Goal: Task Accomplishment & Management: Use online tool/utility

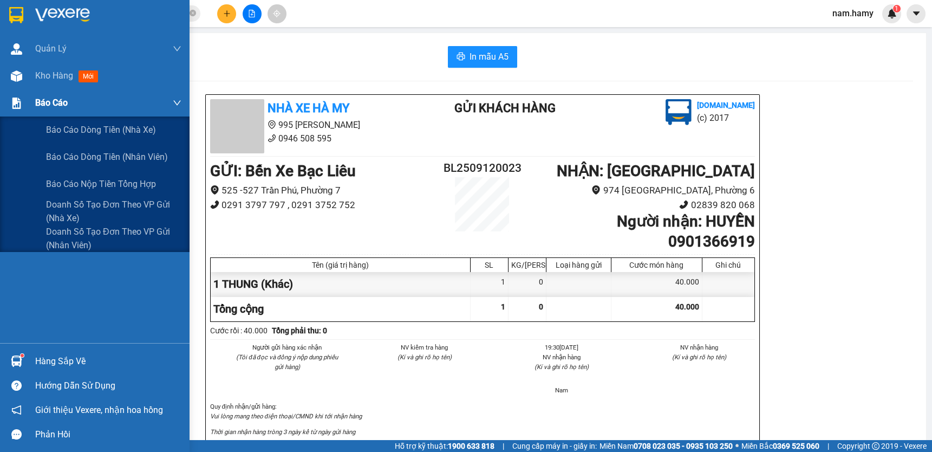
click at [52, 108] on span "Báo cáo" at bounding box center [51, 103] width 32 height 14
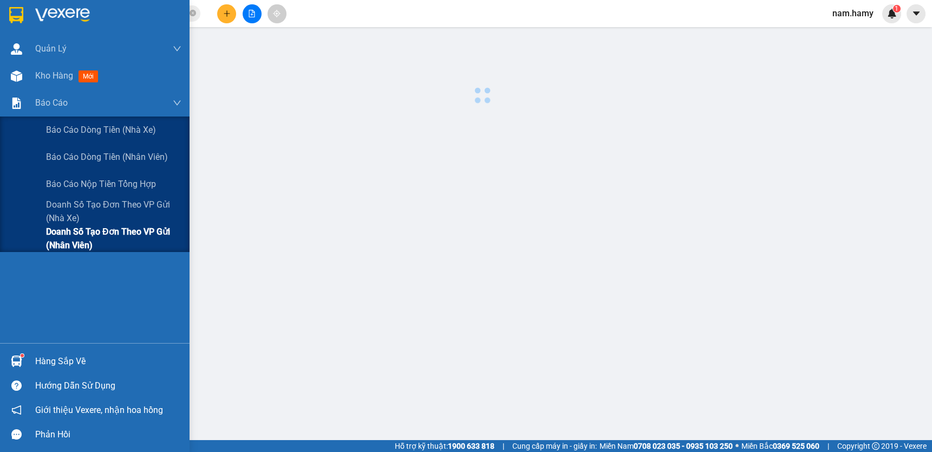
click at [89, 232] on span "Doanh số tạo đơn theo VP gửi (nhân viên)" at bounding box center [113, 238] width 135 height 27
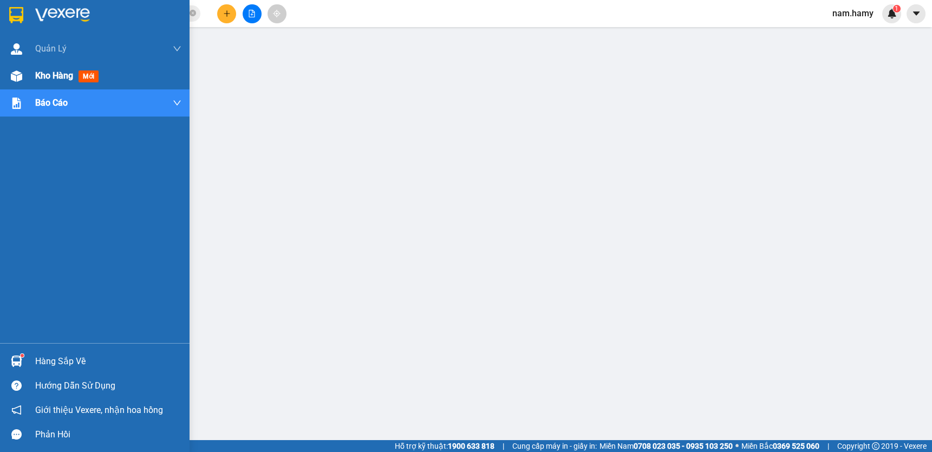
click at [51, 79] on span "Kho hàng" at bounding box center [54, 75] width 38 height 10
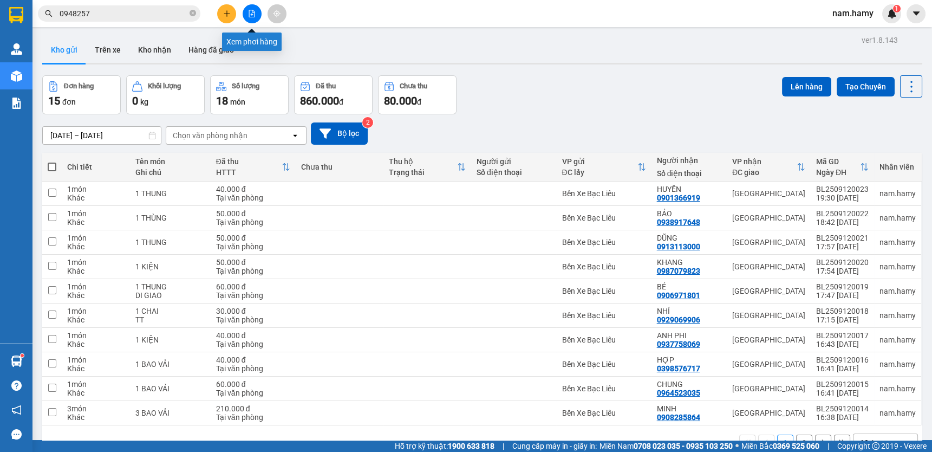
click at [256, 11] on button at bounding box center [252, 13] width 19 height 19
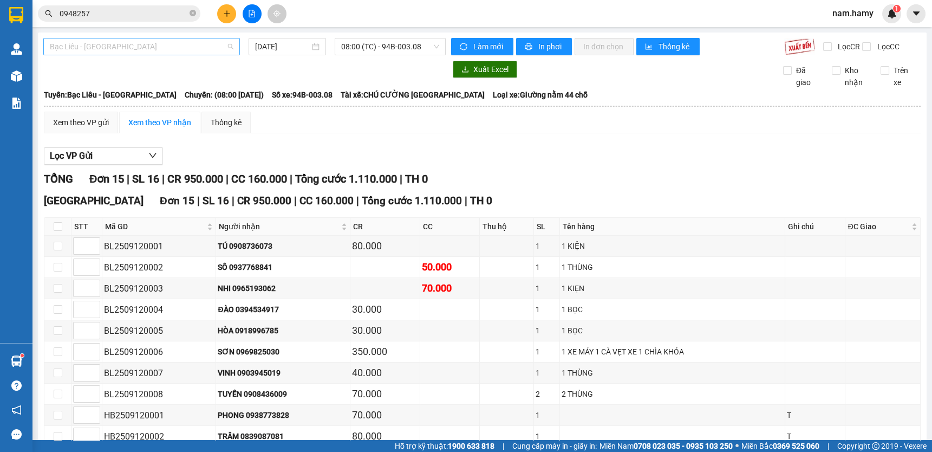
click at [183, 48] on span "Bạc Liêu - [GEOGRAPHIC_DATA]" at bounding box center [142, 46] width 184 height 16
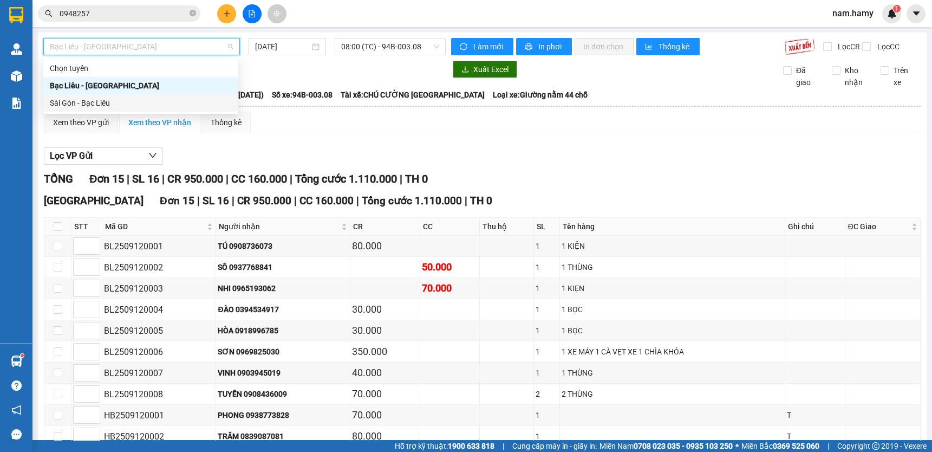
click at [180, 101] on div "Sài Gòn - Bạc Liêu" at bounding box center [141, 103] width 182 height 12
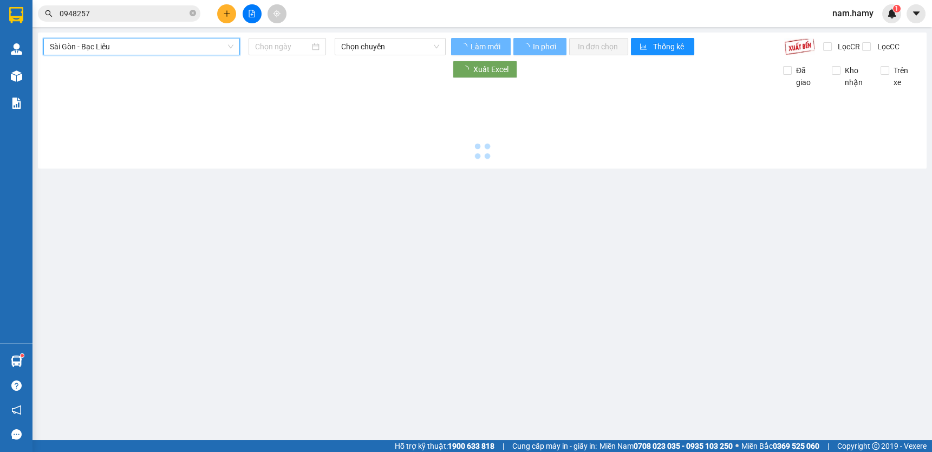
type input "[DATE]"
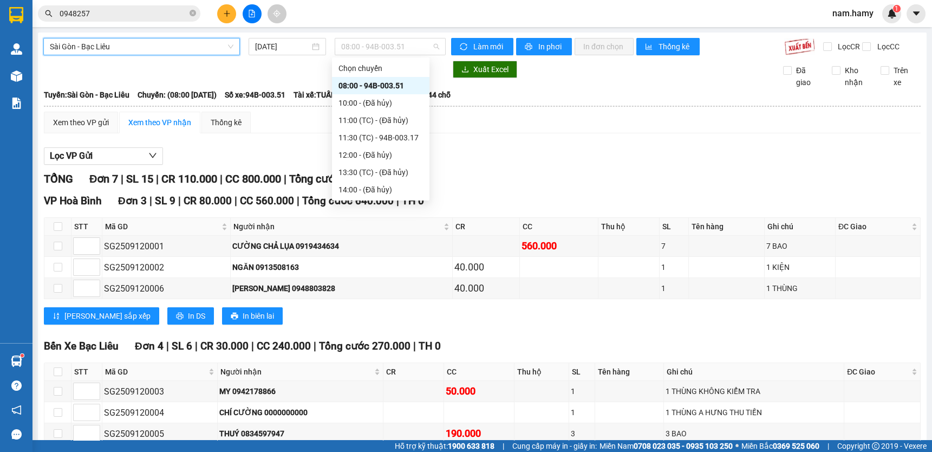
drag, startPoint x: 361, startPoint y: 42, endPoint x: 370, endPoint y: 55, distance: 15.9
click at [363, 45] on span "08:00 - 94B-003.51" at bounding box center [390, 46] width 98 height 16
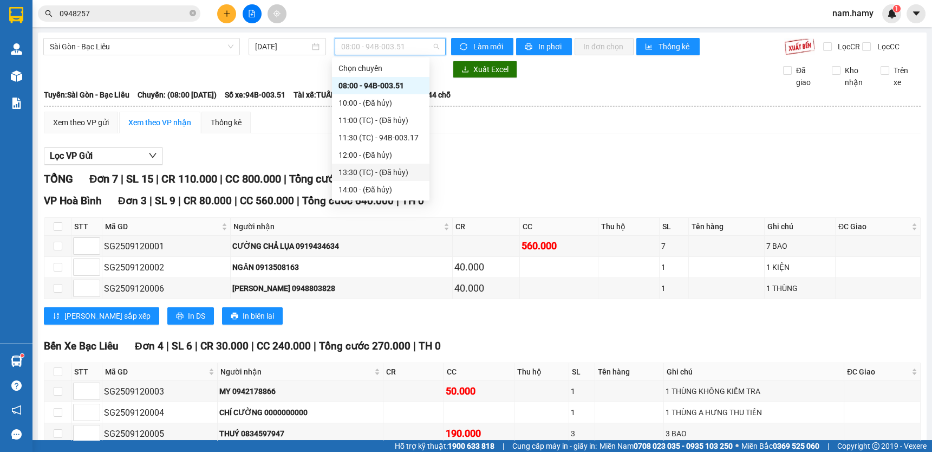
scroll to position [34, 0]
click at [408, 172] on div "20:00 - 94B-003.31" at bounding box center [380, 173] width 84 height 12
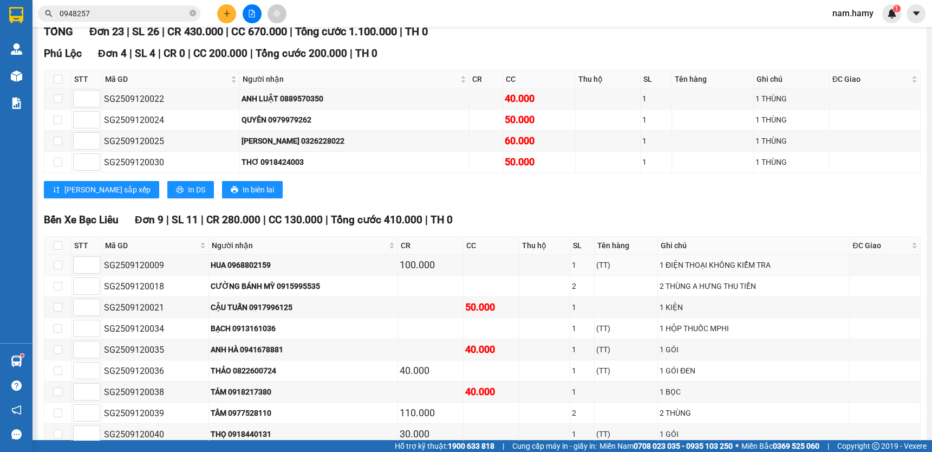
scroll to position [344, 0]
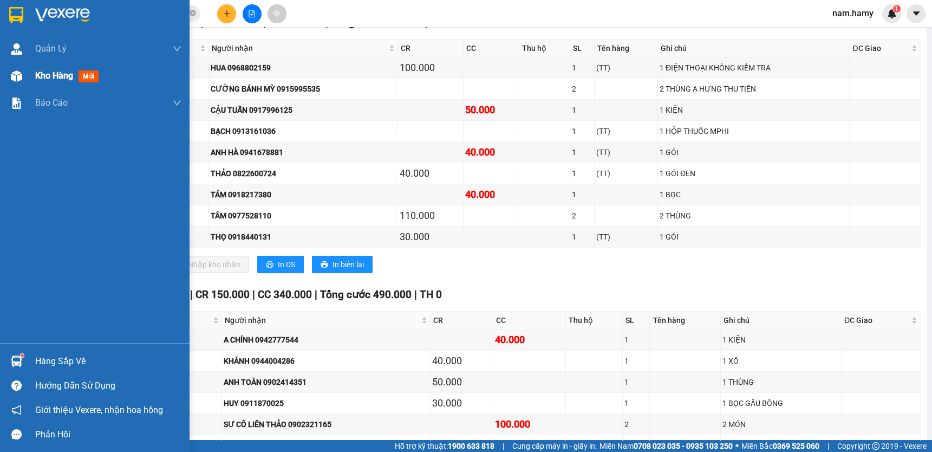
click at [44, 80] on span "Kho hàng" at bounding box center [54, 75] width 38 height 10
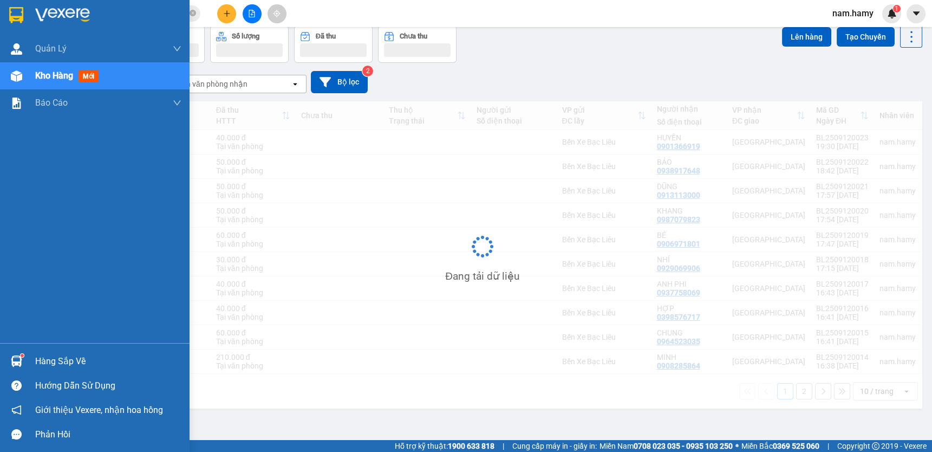
scroll to position [49, 0]
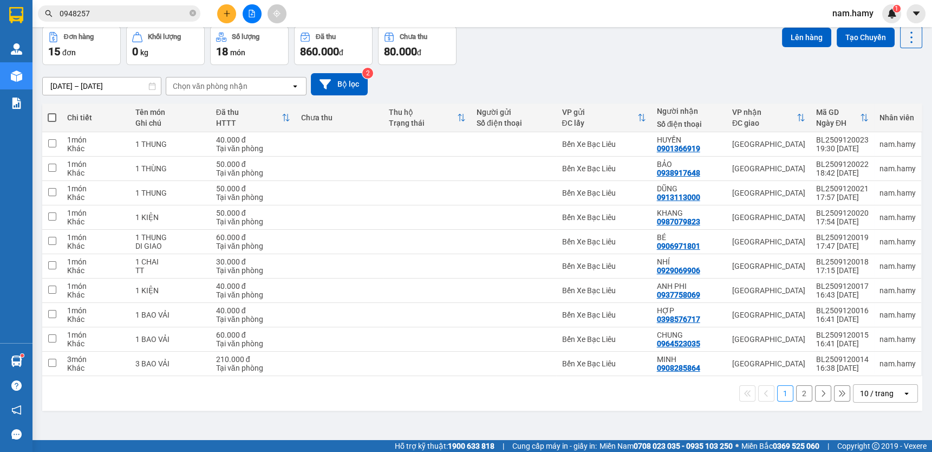
click at [51, 116] on span at bounding box center [52, 117] width 9 height 9
click at [52, 112] on input "checkbox" at bounding box center [52, 112] width 0 height 0
checkbox input "true"
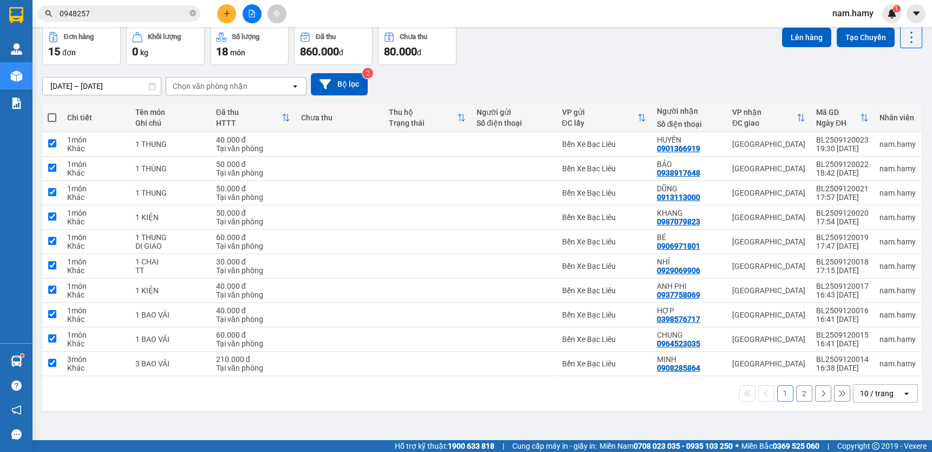
checkbox input "true"
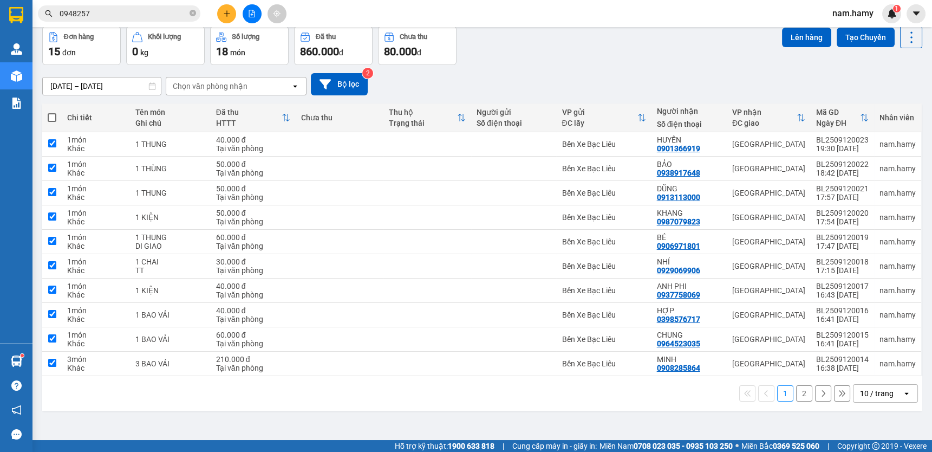
checkbox input "true"
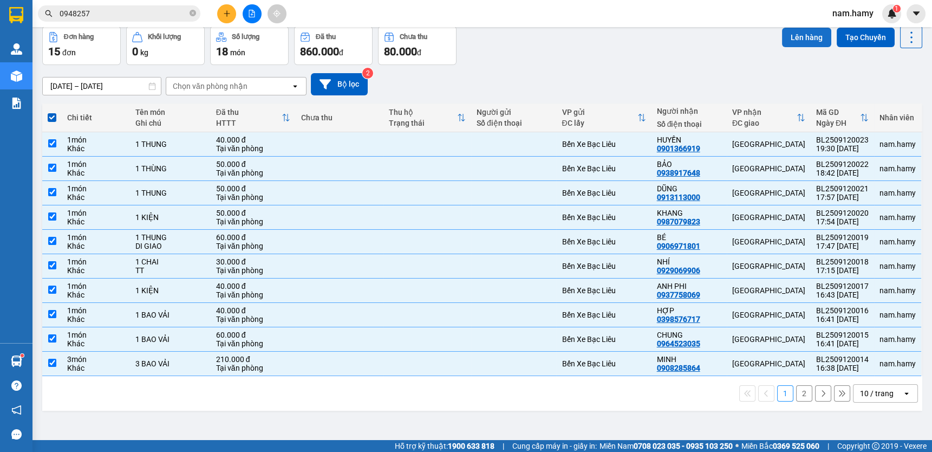
click at [793, 37] on button "Lên hàng" at bounding box center [806, 37] width 49 height 19
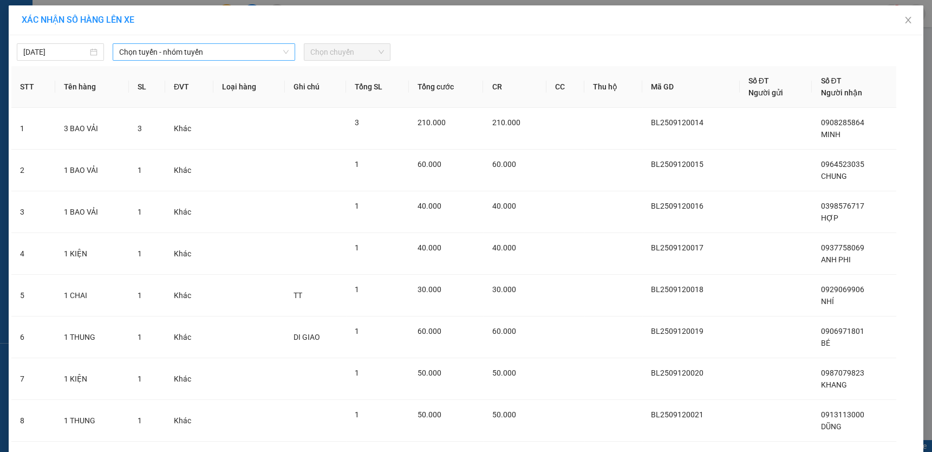
click at [258, 47] on span "Chọn tuyến - nhóm tuyến" at bounding box center [204, 52] width 170 height 16
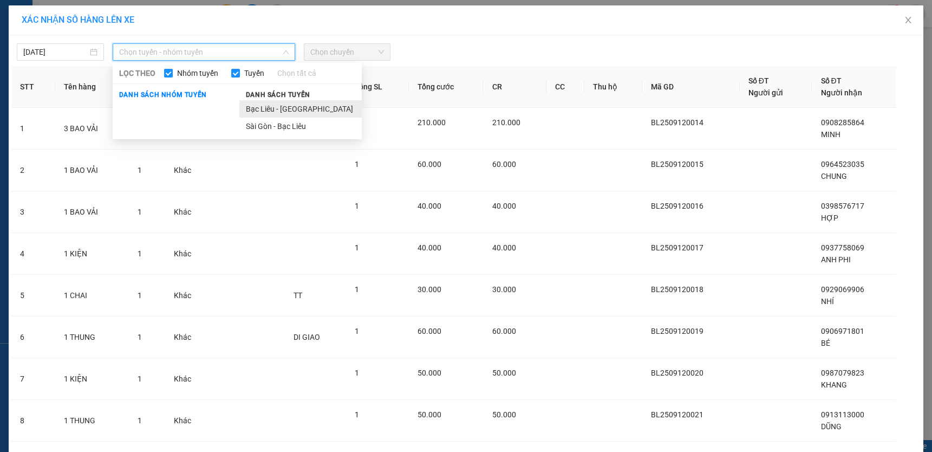
click at [287, 104] on li "Bạc Liêu - [GEOGRAPHIC_DATA]" at bounding box center [300, 108] width 122 height 17
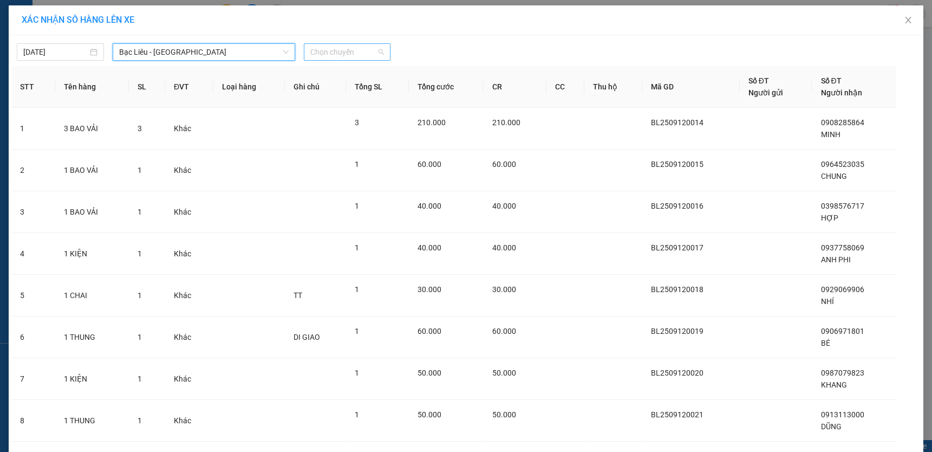
drag, startPoint x: 333, startPoint y: 47, endPoint x: 336, endPoint y: 55, distance: 8.2
click at [334, 51] on span "Chọn chuyến" at bounding box center [347, 52] width 74 height 16
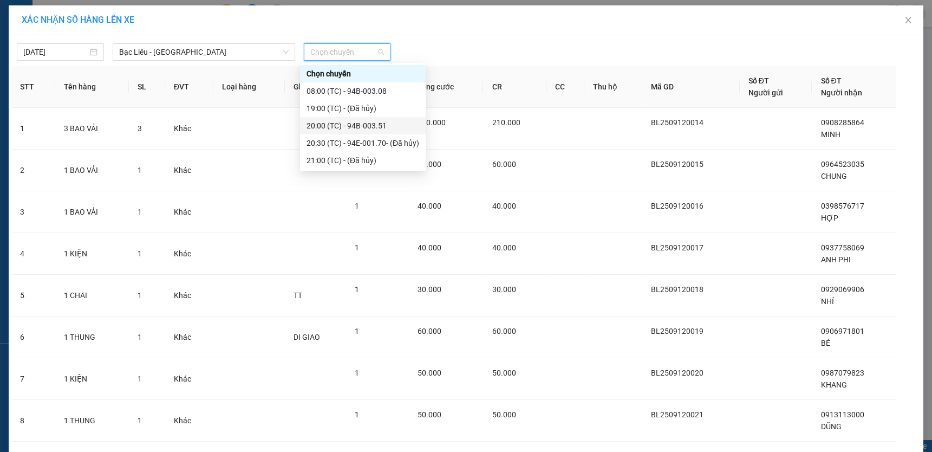
click at [382, 132] on div "20:00 (TC) - 94B-003.51" at bounding box center [363, 125] width 126 height 17
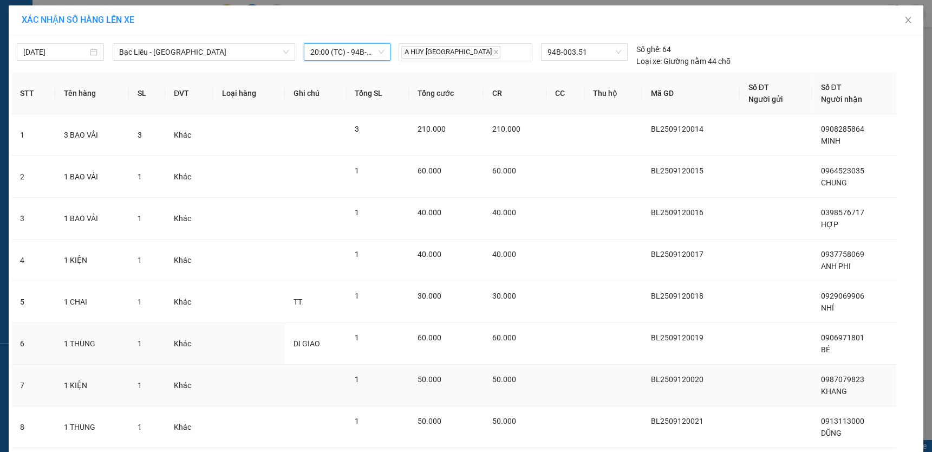
scroll to position [158, 0]
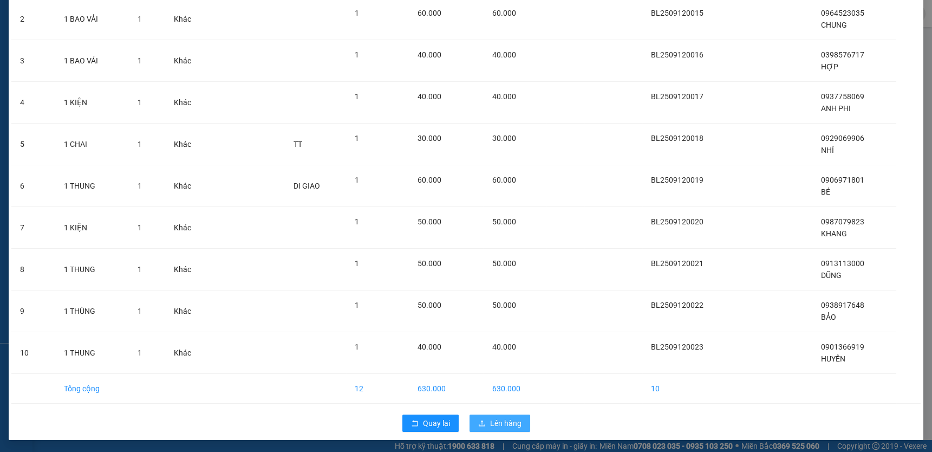
click at [493, 421] on span "Lên hàng" at bounding box center [505, 423] width 31 height 12
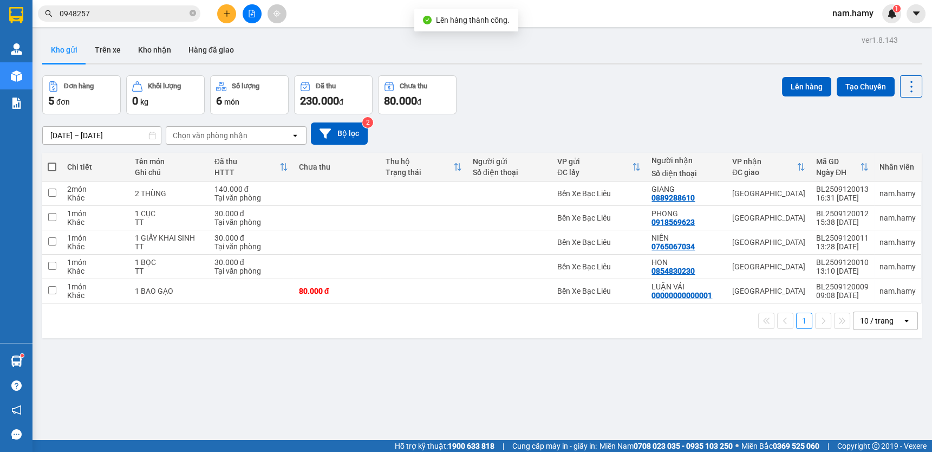
click at [50, 166] on span at bounding box center [52, 166] width 9 height 9
click at [52, 161] on input "checkbox" at bounding box center [52, 161] width 0 height 0
checkbox input "true"
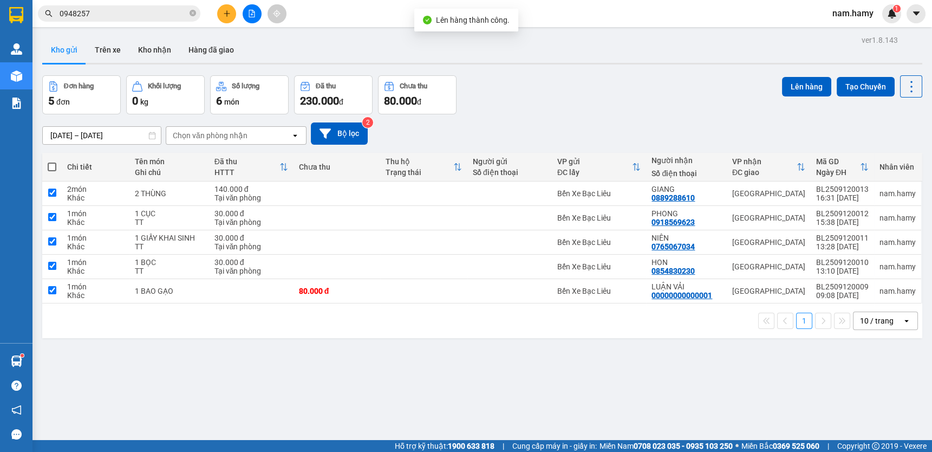
checkbox input "true"
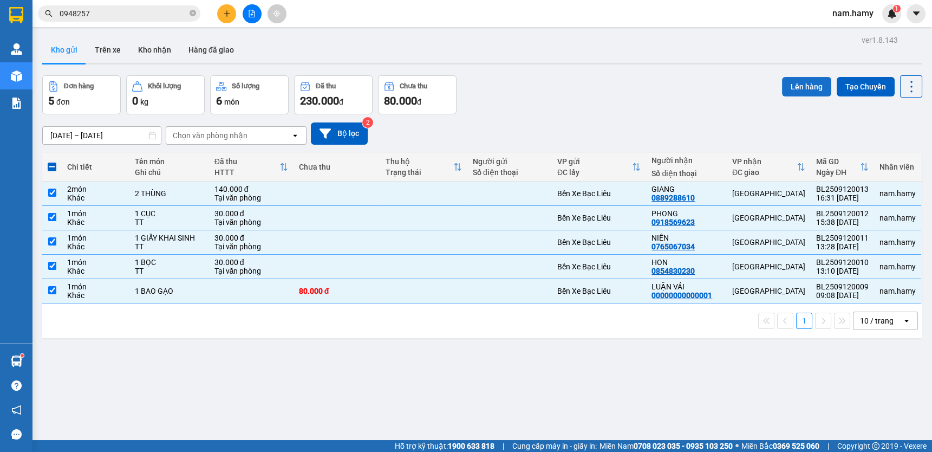
click at [786, 81] on button "Lên hàng" at bounding box center [806, 86] width 49 height 19
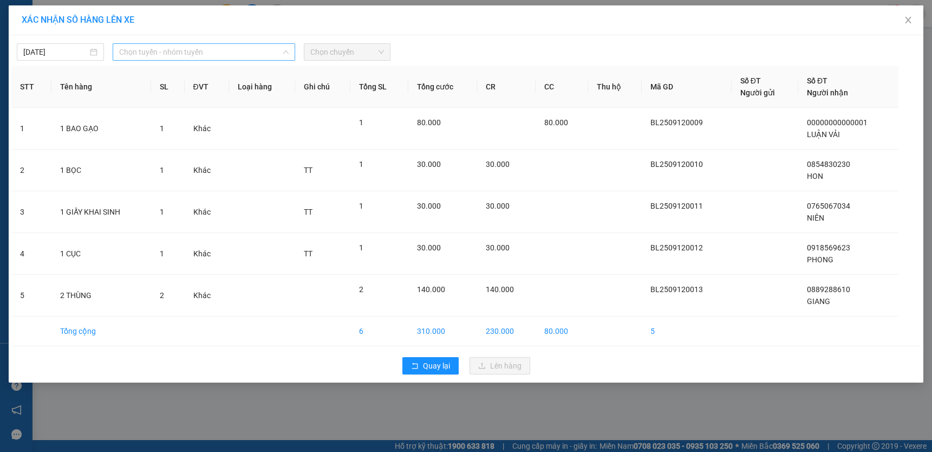
drag, startPoint x: 251, startPoint y: 52, endPoint x: 261, endPoint y: 67, distance: 17.3
click at [251, 53] on span "Chọn tuyến - nhóm tuyến" at bounding box center [204, 52] width 170 height 16
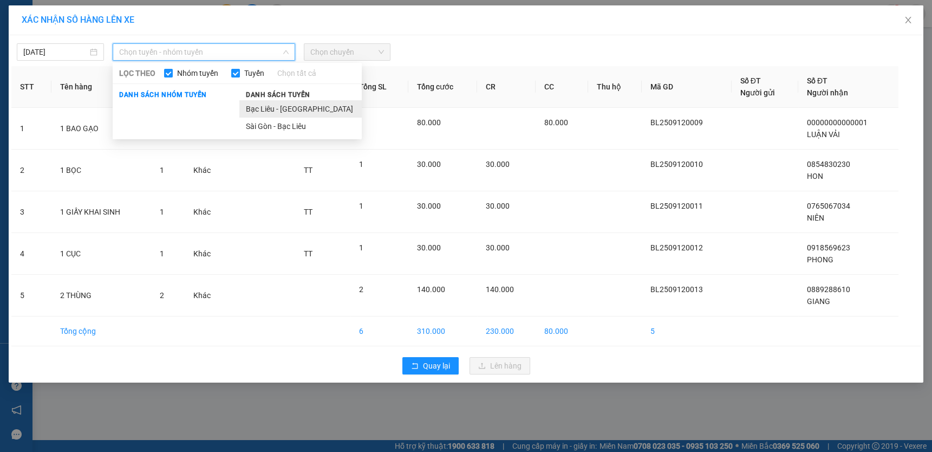
click at [285, 103] on li "Bạc Liêu - [GEOGRAPHIC_DATA]" at bounding box center [300, 108] width 122 height 17
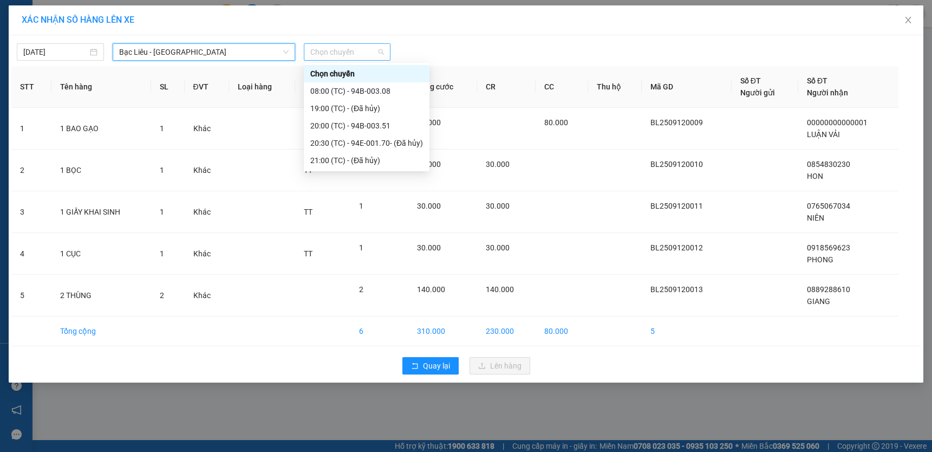
click at [333, 51] on span "Chọn chuyến" at bounding box center [347, 52] width 74 height 16
click at [377, 129] on div "20:00 (TC) - 94B-003.51" at bounding box center [366, 126] width 113 height 12
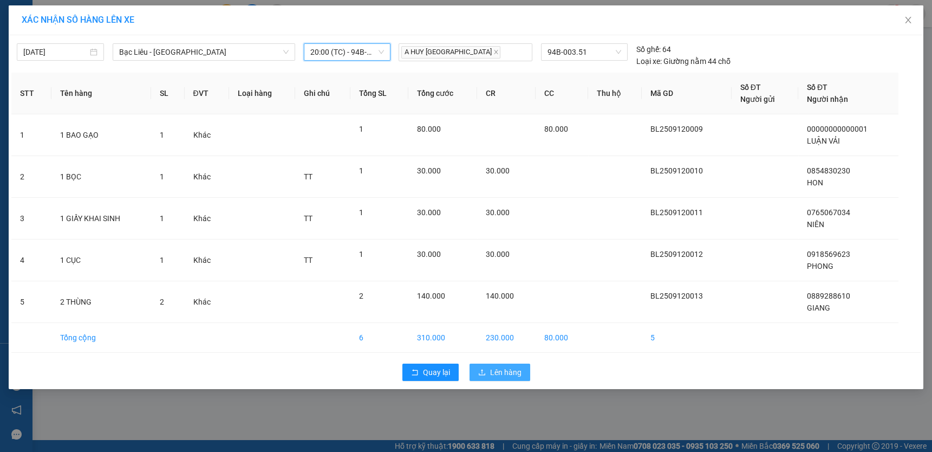
click at [502, 365] on button "Lên hàng" at bounding box center [500, 371] width 61 height 17
